Goal: Information Seeking & Learning: Learn about a topic

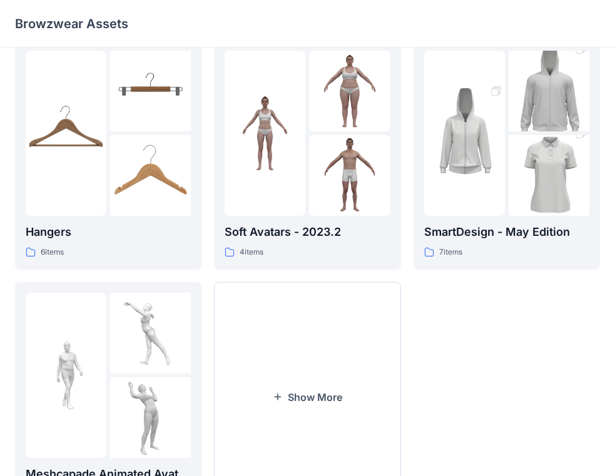
scroll to position [335, 0]
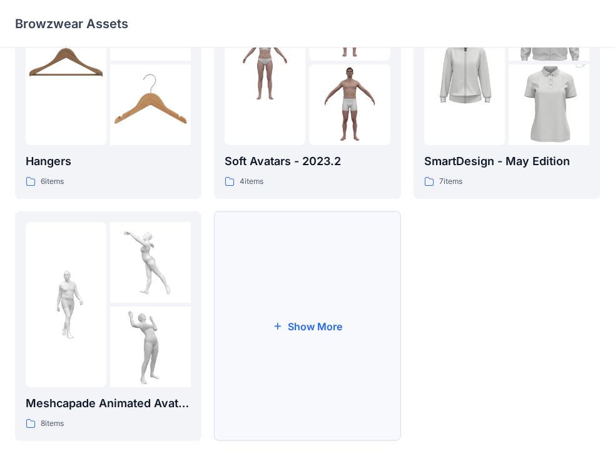
click at [273, 329] on icon "button" at bounding box center [278, 326] width 10 height 10
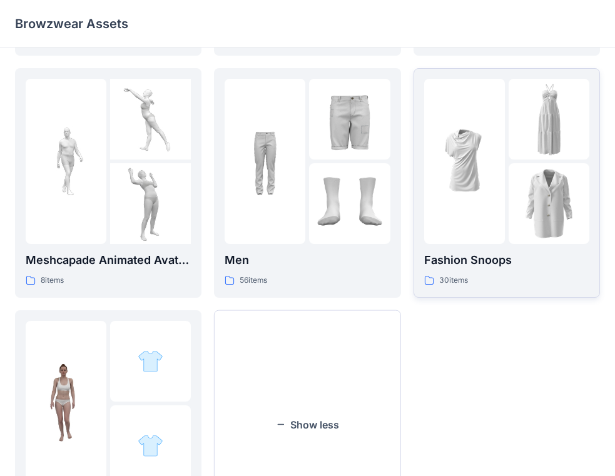
scroll to position [451, 0]
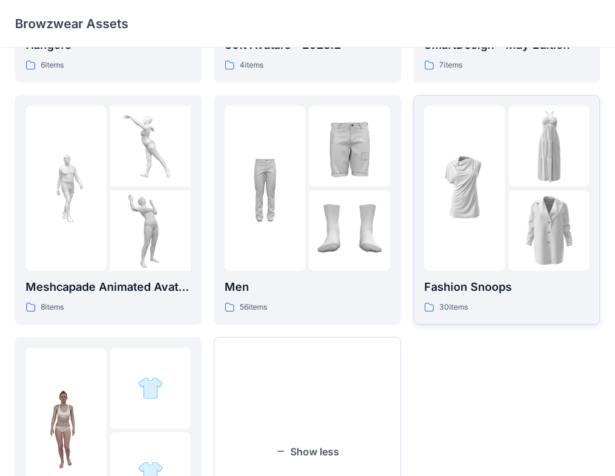
click at [446, 223] on img at bounding box center [464, 188] width 81 height 81
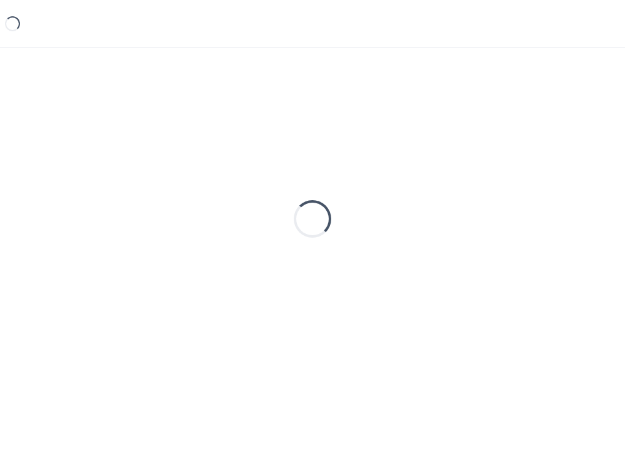
click at [446, 223] on div "Loading..." at bounding box center [312, 219] width 595 height 313
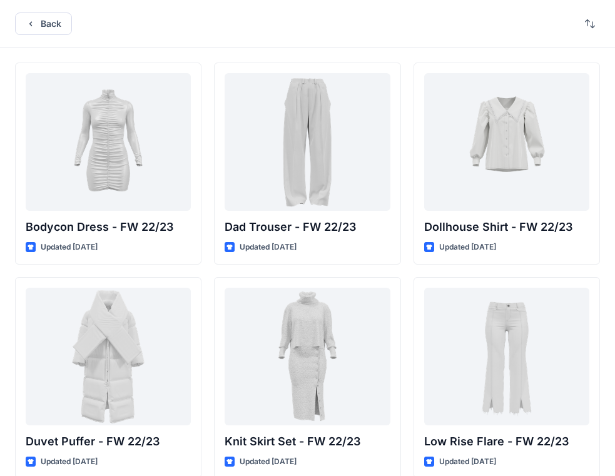
click at [403, 114] on div "Bodycon Dress - FW 22/23 Updated [DATE] Duvet Puffer - FW 22/23 Updated [DATE] …" at bounding box center [307, 485] width 585 height 844
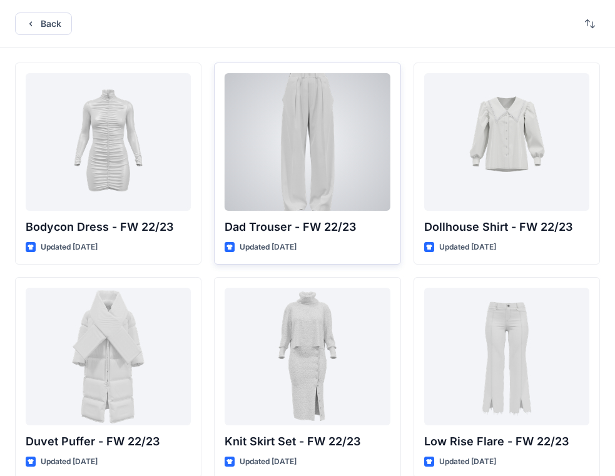
click at [306, 95] on div at bounding box center [306, 142] width 165 height 138
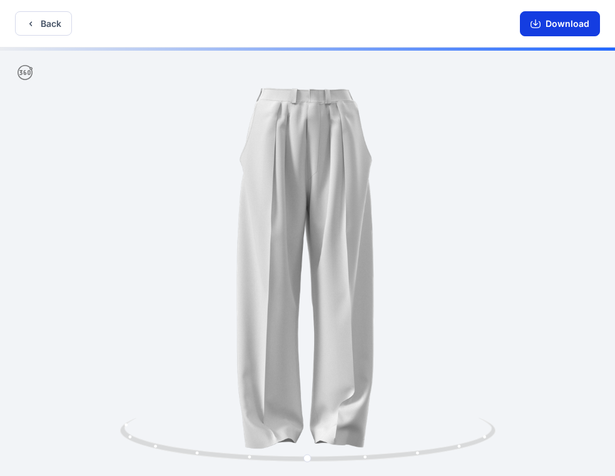
click at [566, 29] on button "Download" at bounding box center [560, 23] width 80 height 25
click at [444, 148] on div at bounding box center [307, 263] width 615 height 431
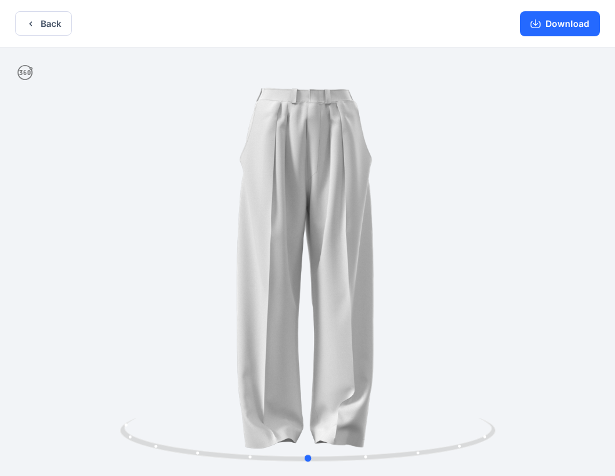
drag, startPoint x: 462, startPoint y: 279, endPoint x: 464, endPoint y: 269, distance: 10.2
click at [464, 271] on div at bounding box center [307, 263] width 615 height 431
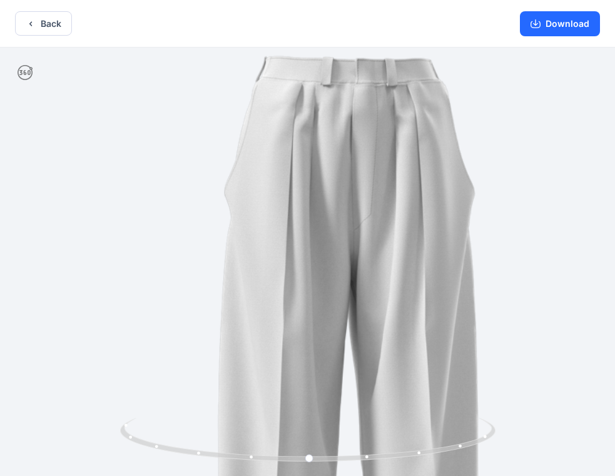
drag, startPoint x: 416, startPoint y: 120, endPoint x: 550, endPoint y: 126, distance: 133.9
click at [422, 388] on img at bounding box center [352, 387] width 817 height 817
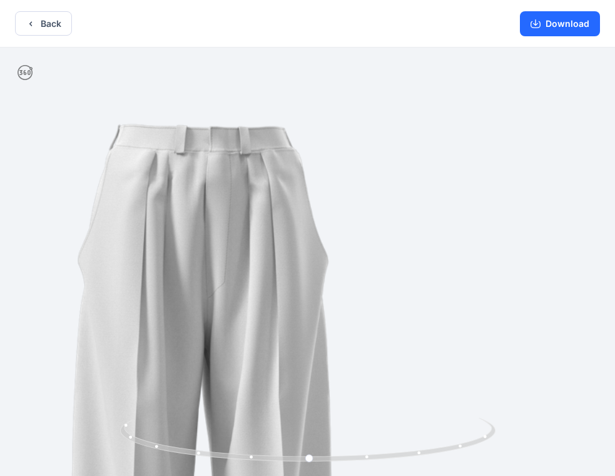
click at [349, 265] on img at bounding box center [205, 456] width 817 height 817
click at [39, 22] on button "Back" at bounding box center [43, 23] width 57 height 24
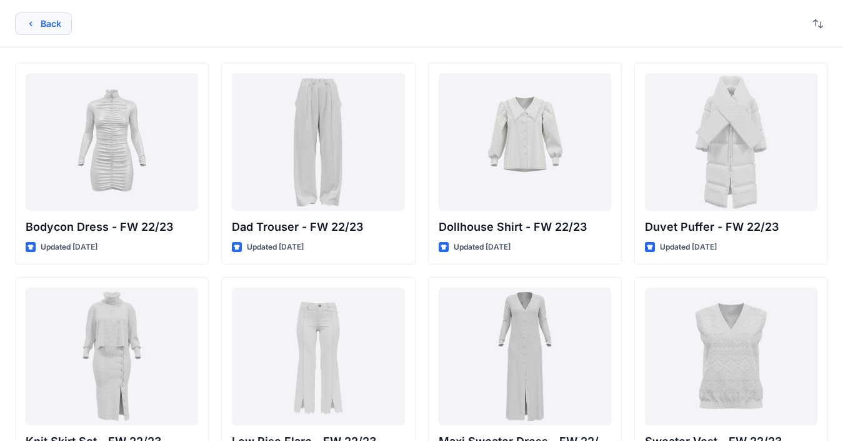
click at [38, 18] on button "Back" at bounding box center [43, 24] width 57 height 23
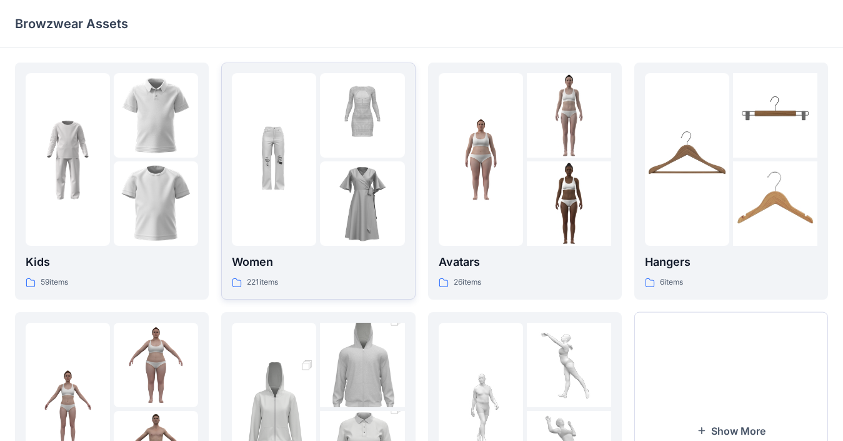
click at [309, 196] on img at bounding box center [274, 160] width 84 height 84
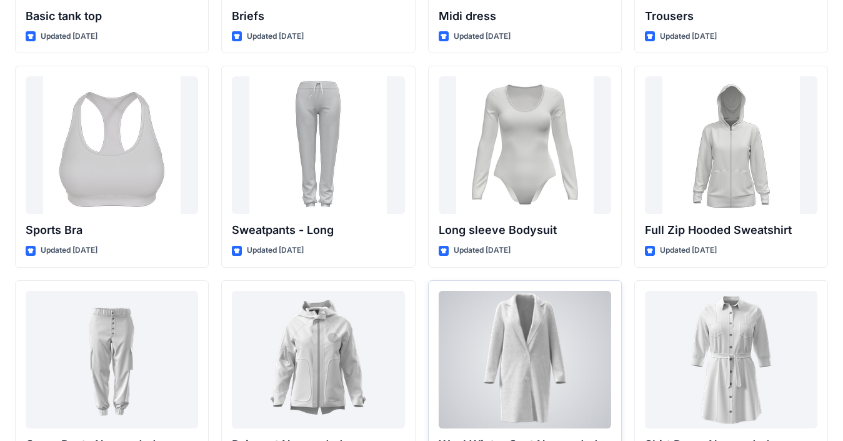
scroll to position [7771, 0]
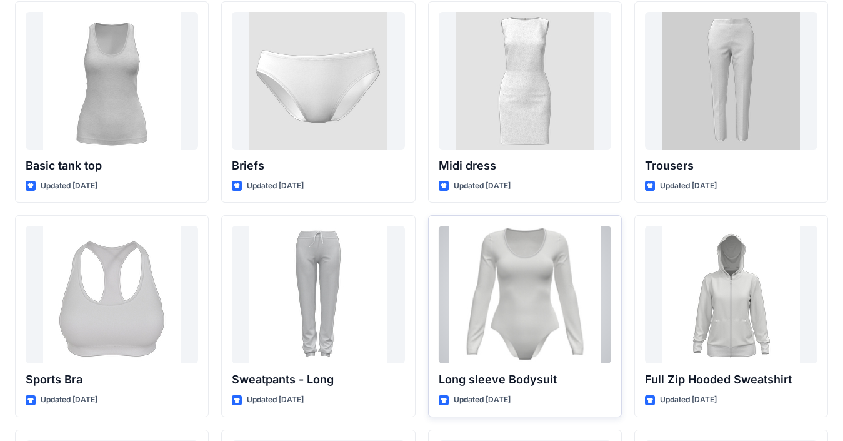
click at [541, 281] on div at bounding box center [525, 295] width 173 height 138
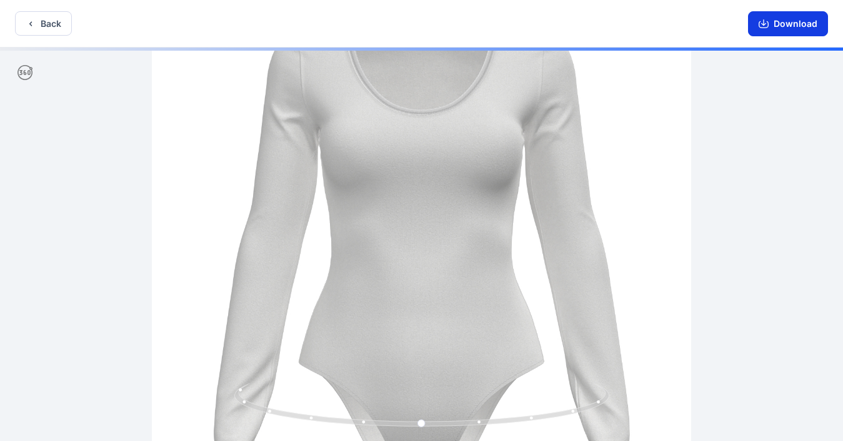
click at [625, 26] on icon "button" at bounding box center [764, 24] width 10 height 10
drag, startPoint x: 530, startPoint y: 419, endPoint x: 578, endPoint y: 421, distance: 48.2
click at [578, 421] on icon at bounding box center [423, 406] width 378 height 47
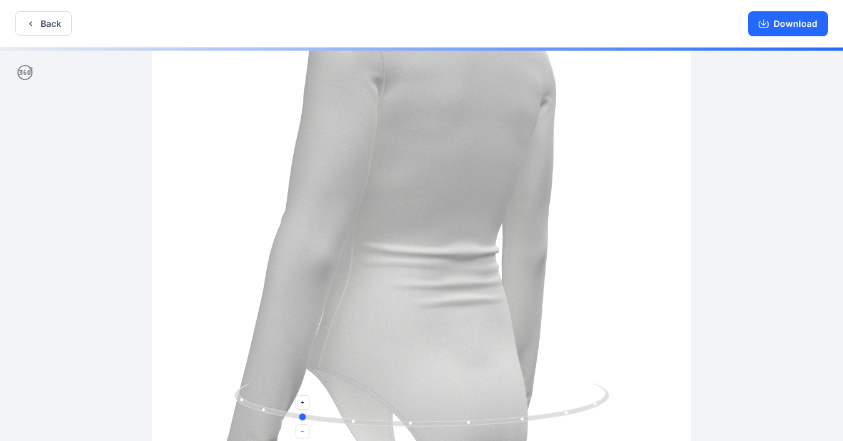
drag, startPoint x: 520, startPoint y: 422, endPoint x: 341, endPoint y: 414, distance: 179.6
click at [349, 414] on icon at bounding box center [423, 406] width 378 height 47
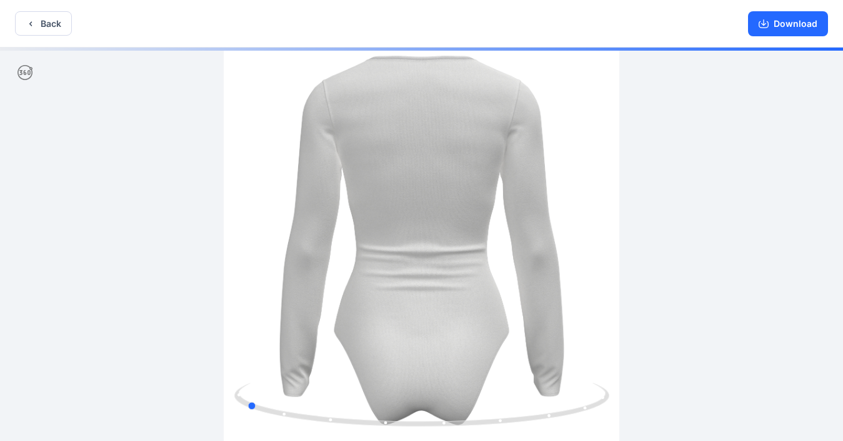
click at [550, 111] on div at bounding box center [421, 246] width 843 height 396
click at [39, 19] on button "Back" at bounding box center [43, 23] width 57 height 24
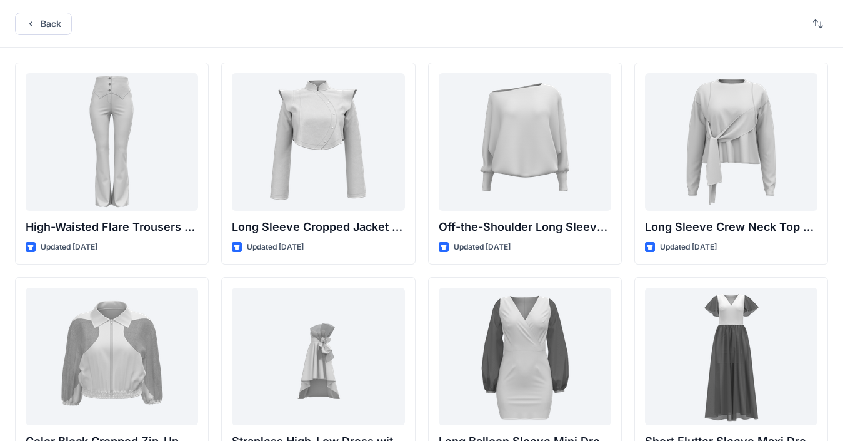
click at [625, 16] on div "Back" at bounding box center [421, 24] width 843 height 48
click at [625, 26] on button "button" at bounding box center [818, 24] width 20 height 20
click at [625, 83] on p "A to Z" at bounding box center [776, 83] width 79 height 13
click at [625, 63] on button "Last update" at bounding box center [769, 55] width 114 height 28
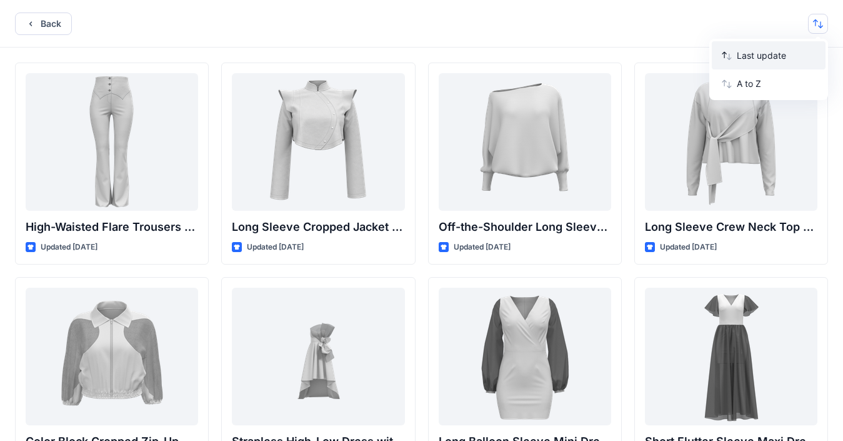
click at [625, 58] on button "Last update" at bounding box center [769, 55] width 114 height 28
click at [625, 56] on icon "button" at bounding box center [727, 56] width 10 height 10
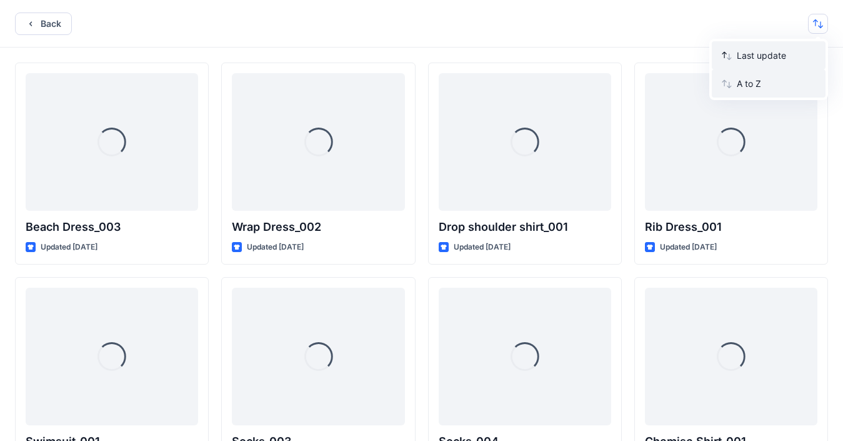
click at [625, 76] on button "A to Z" at bounding box center [769, 83] width 114 height 28
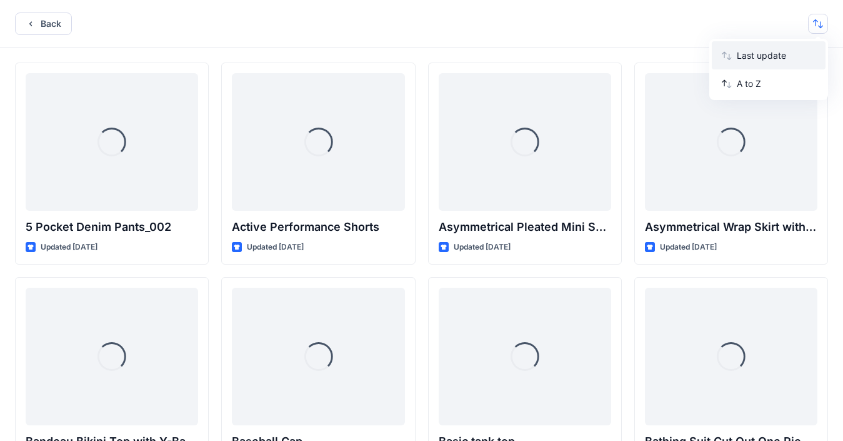
click at [625, 54] on icon "button" at bounding box center [727, 56] width 10 height 10
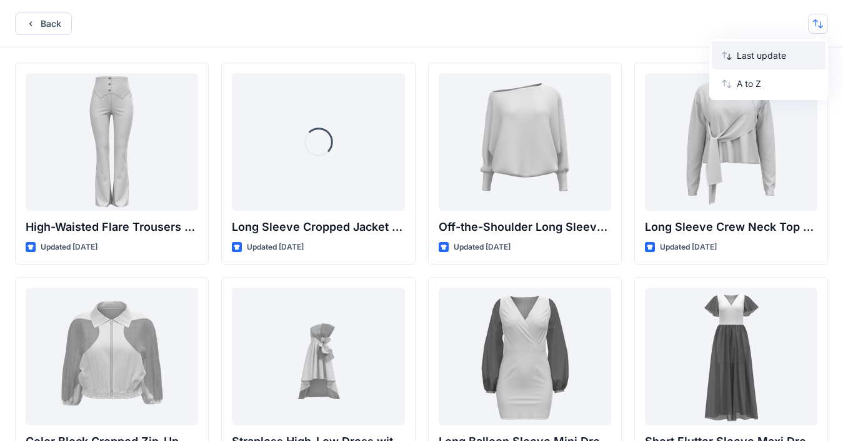
click at [625, 58] on icon "button" at bounding box center [729, 56] width 4 height 6
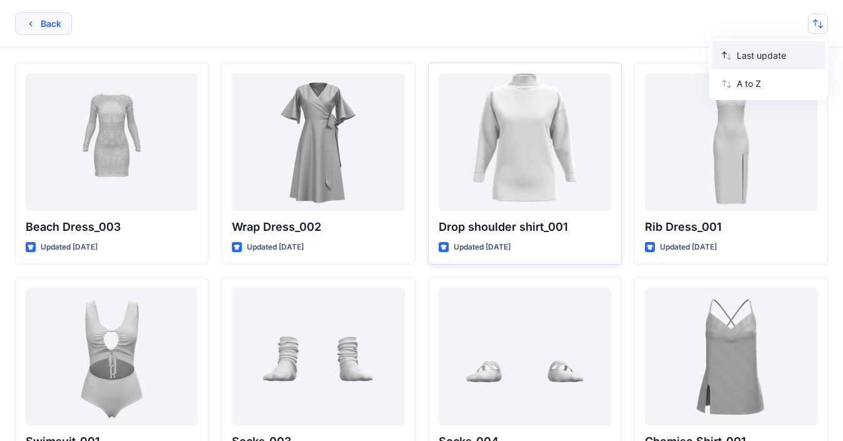
click at [58, 34] on button "Back" at bounding box center [43, 24] width 57 height 23
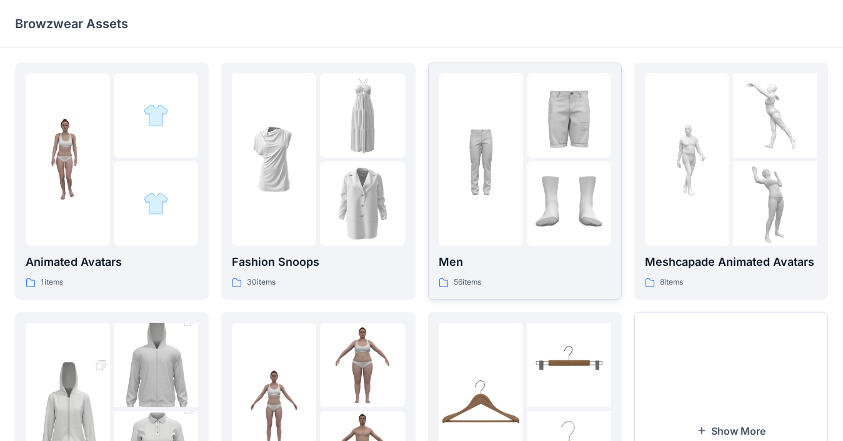
click at [443, 283] on icon at bounding box center [444, 283] width 10 height 10
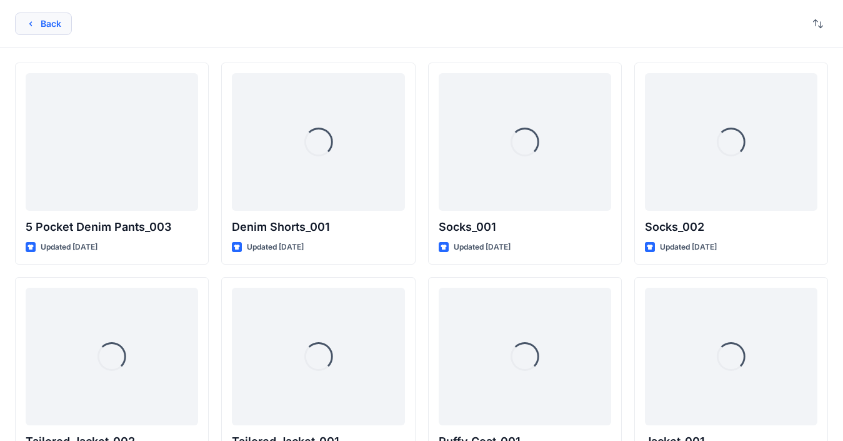
click at [23, 26] on button "Back" at bounding box center [43, 24] width 57 height 23
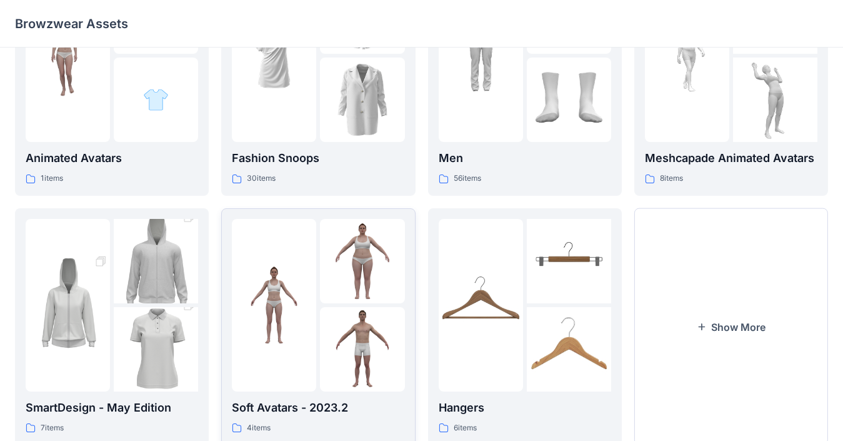
scroll to position [143, 0]
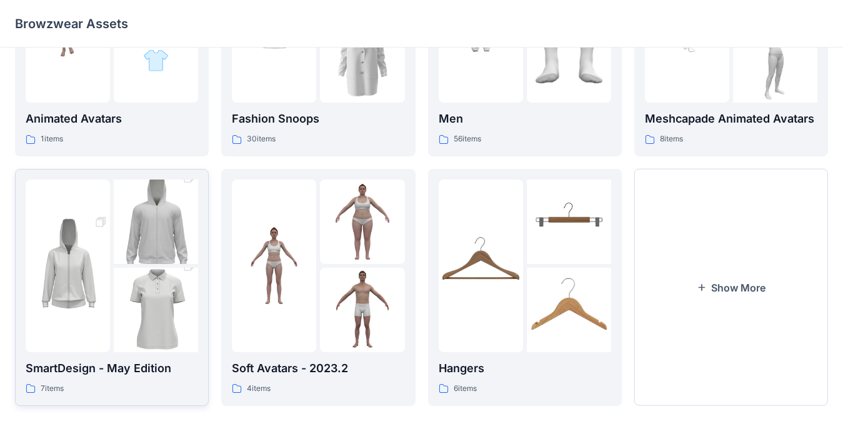
click at [29, 388] on icon at bounding box center [31, 388] width 10 height 10
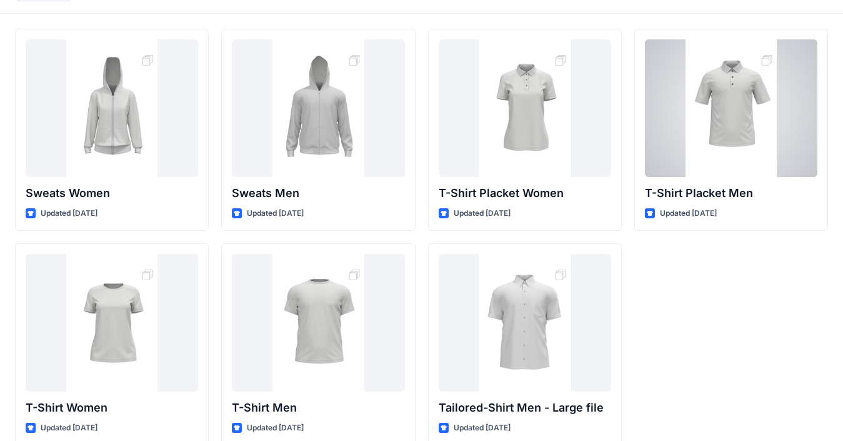
scroll to position [53, 0]
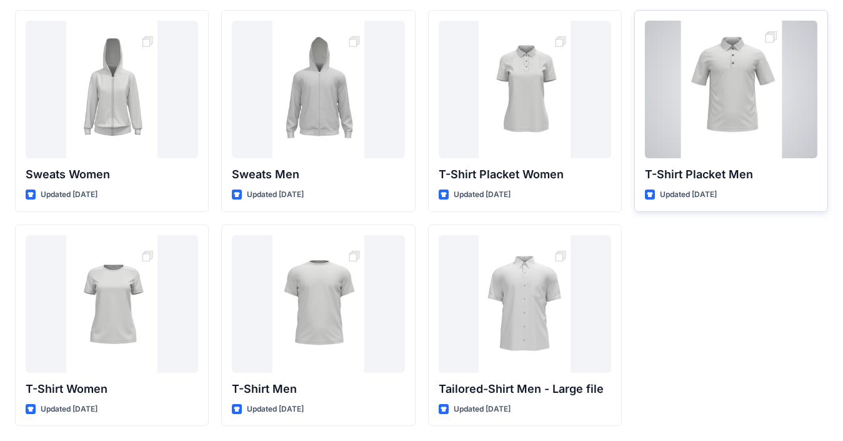
click at [625, 39] on div at bounding box center [731, 90] width 173 height 138
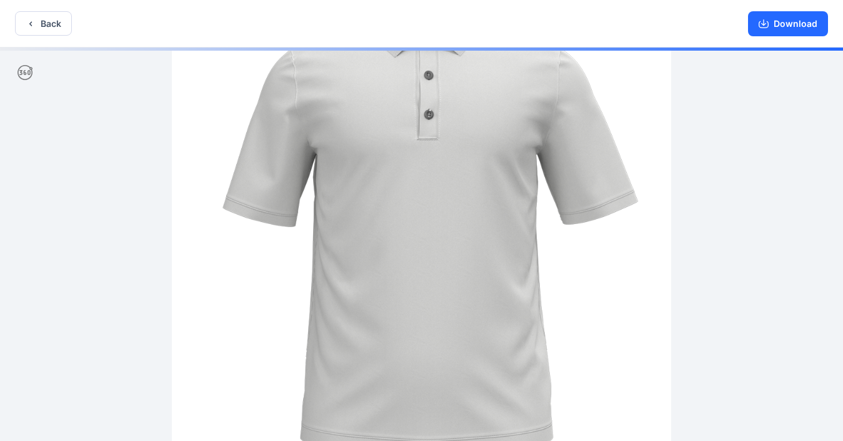
click at [488, 120] on img at bounding box center [422, 246] width 500 height 750
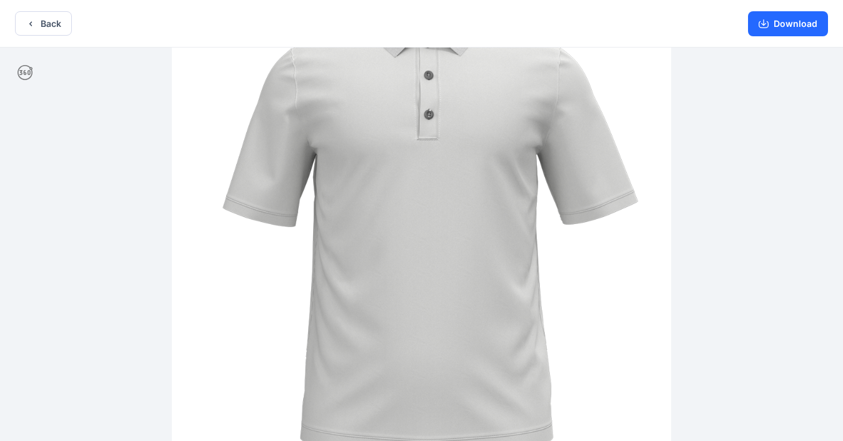
click at [625, 173] on div at bounding box center [421, 246] width 843 height 396
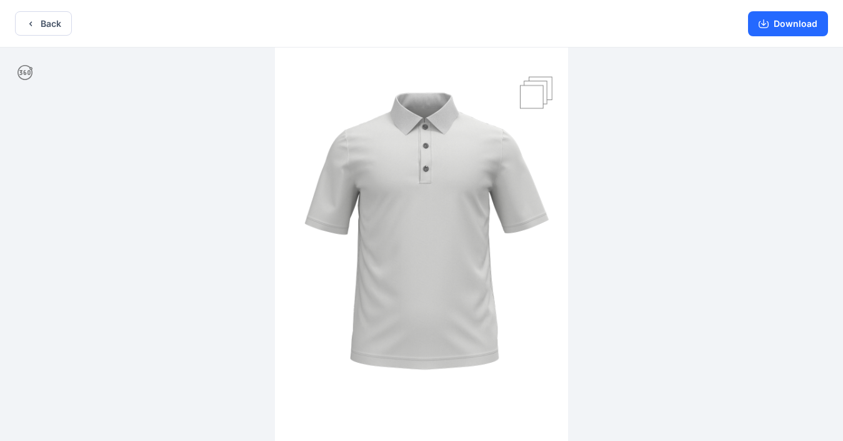
click at [558, 85] on img at bounding box center [421, 246] width 293 height 440
